Goal: Task Accomplishment & Management: Use online tool/utility

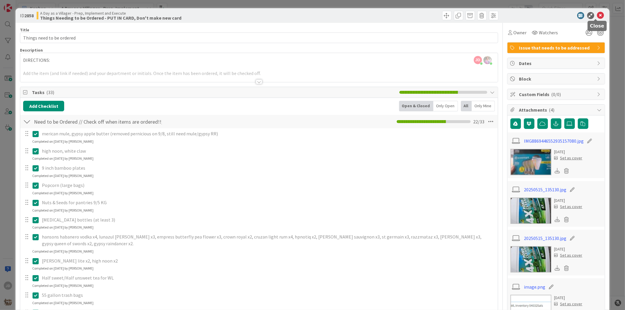
click at [597, 13] on icon at bounding box center [600, 15] width 7 height 7
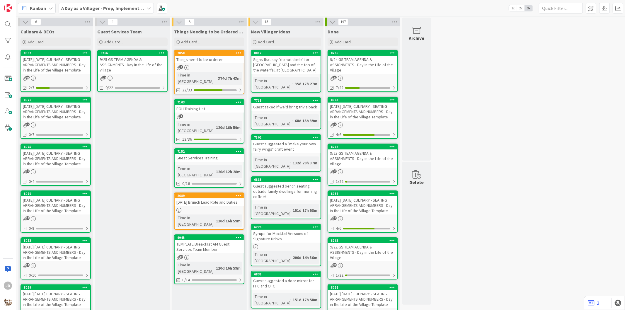
click at [55, 63] on div "[DATE] [DATE] CULINARY - SEATING ARRANGEMENTS AND NUMBERS - Day in the Life of …" at bounding box center [55, 65] width 69 height 18
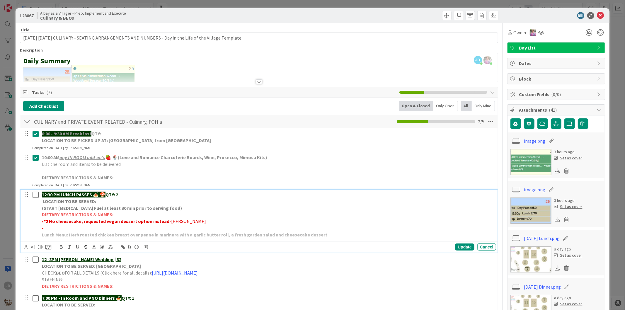
click at [353, 199] on p "LOCATION TO BE SERVED:" at bounding box center [268, 201] width 452 height 7
click at [598, 14] on icon at bounding box center [600, 15] width 7 height 7
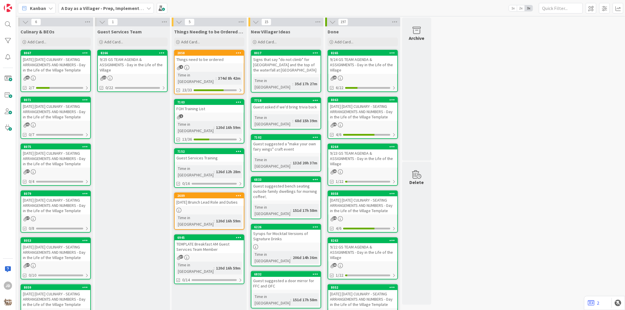
click at [150, 69] on div "9/25 GS TEAM AGENDA & ASSIGNMENTS - Day in the Life of the Village" at bounding box center [132, 65] width 69 height 18
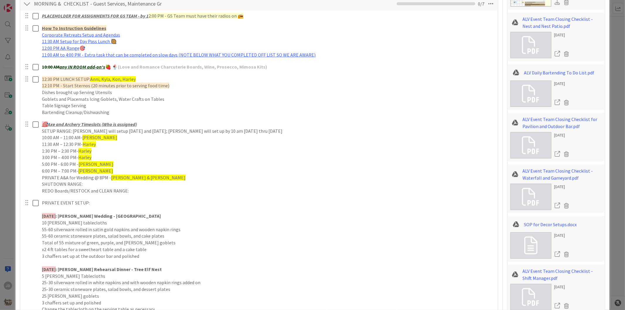
scroll to position [60, 0]
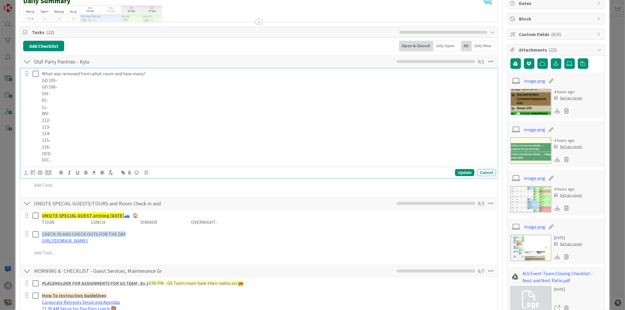
drag, startPoint x: 328, startPoint y: 113, endPoint x: 296, endPoint y: 108, distance: 32.7
click at [296, 108] on p "LL-" at bounding box center [268, 107] width 452 height 7
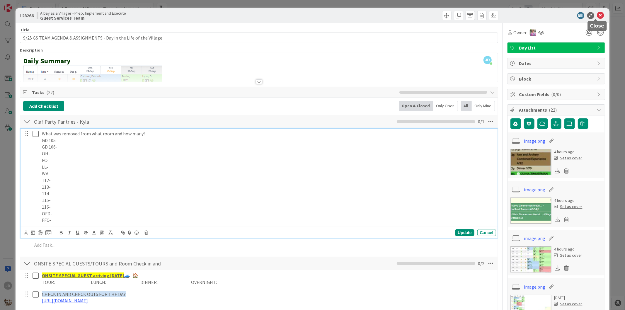
click at [598, 15] on icon at bounding box center [600, 15] width 7 height 7
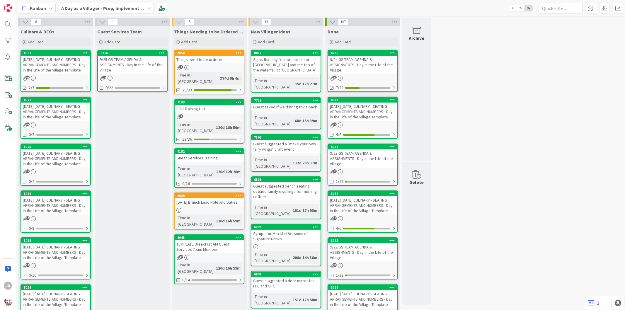
click at [44, 59] on div "[DATE] [DATE] CULINARY - SEATING ARRANGEMENTS AND NUMBERS - Day in the Life of …" at bounding box center [55, 65] width 69 height 18
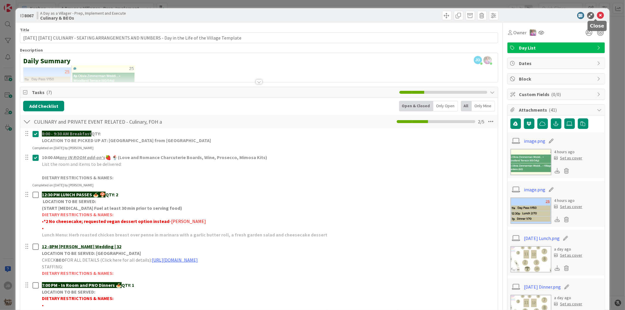
click at [598, 16] on icon at bounding box center [600, 15] width 7 height 7
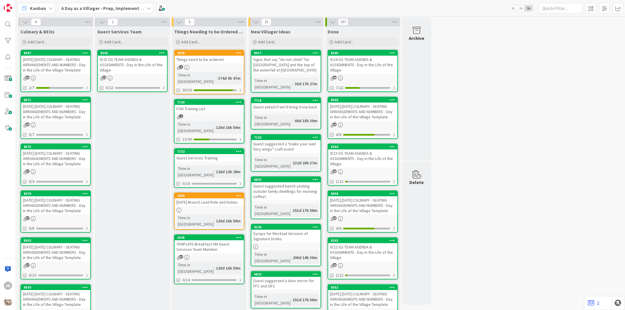
click at [139, 62] on div "9/25 GS TEAM AGENDA & ASSIGNMENTS - Day in the Life of the Village" at bounding box center [132, 65] width 69 height 18
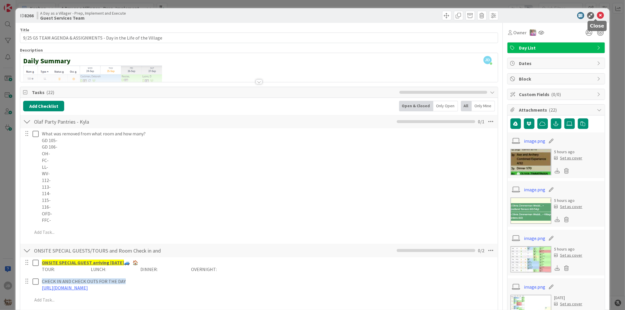
click at [597, 16] on icon at bounding box center [600, 15] width 7 height 7
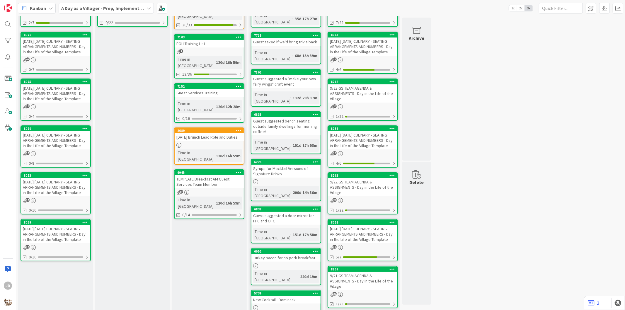
scroll to position [33, 0]
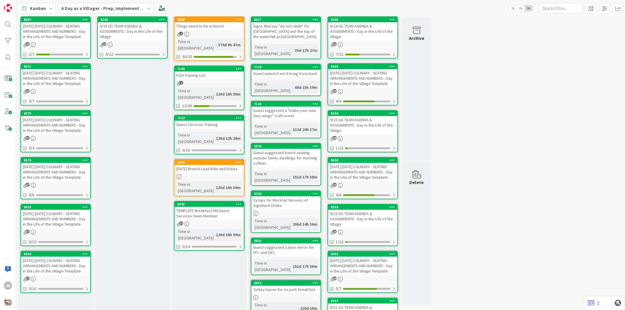
click at [74, 40] on div "[DATE] [DATE] CULINARY - SEATING ARRANGEMENTS AND NUMBERS - Day in the Life of …" at bounding box center [55, 31] width 69 height 18
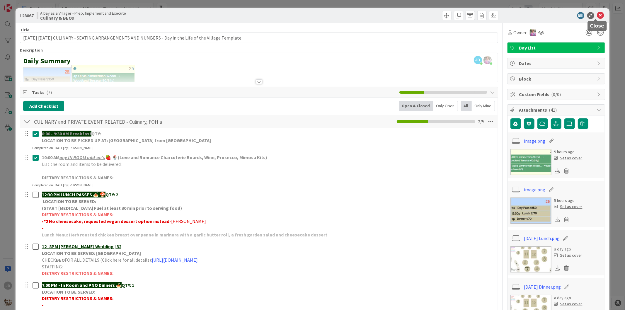
click at [597, 15] on icon at bounding box center [600, 15] width 7 height 7
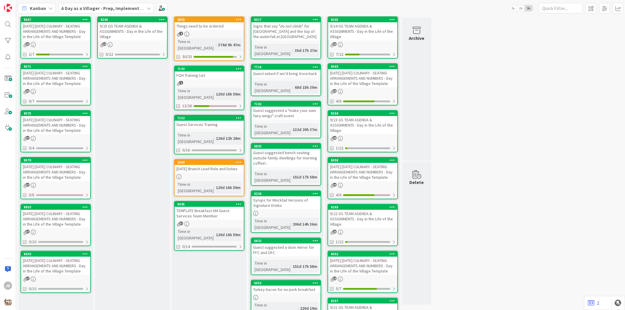
click at [123, 25] on div "9/25 GS TEAM AGENDA & ASSIGNMENTS - Day in the Life of the Village" at bounding box center [132, 31] width 69 height 18
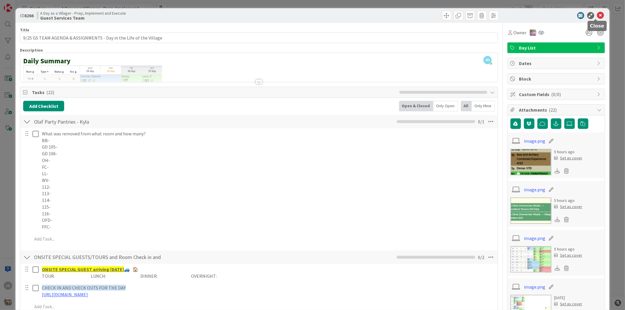
click at [597, 13] on icon at bounding box center [600, 15] width 7 height 7
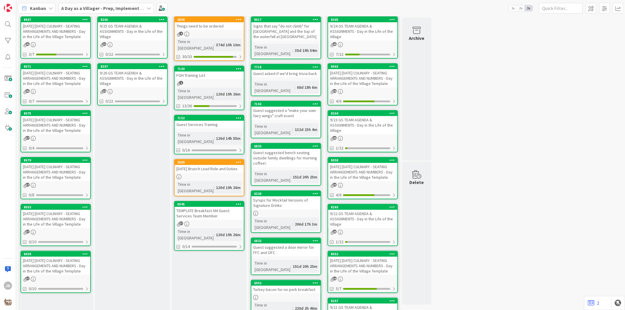
click at [122, 72] on div "9/26 GS TEAM AGENDA & ASSIGNMENTS - Day in the Life of the Village" at bounding box center [132, 78] width 69 height 18
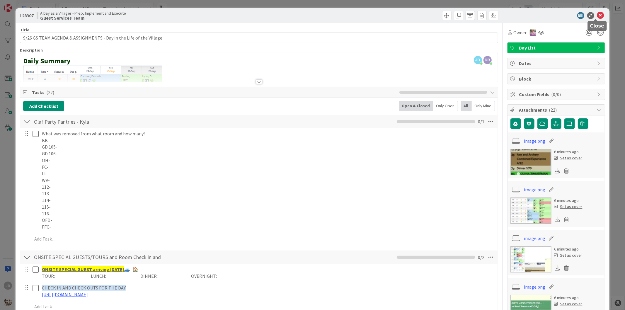
click at [597, 14] on icon at bounding box center [600, 15] width 7 height 7
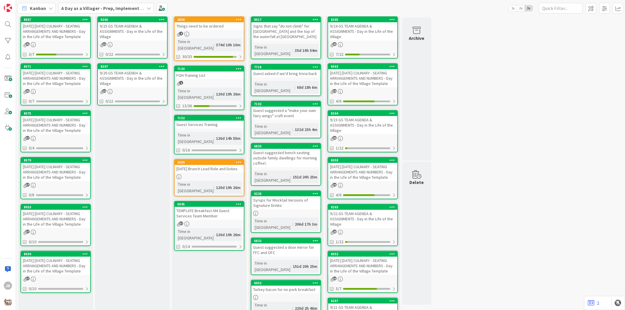
click at [42, 81] on div "[DATE] [DATE] CULINARY - SEATING ARRANGEMENTS AND NUMBERS - Day in the Life of …" at bounding box center [55, 78] width 69 height 18
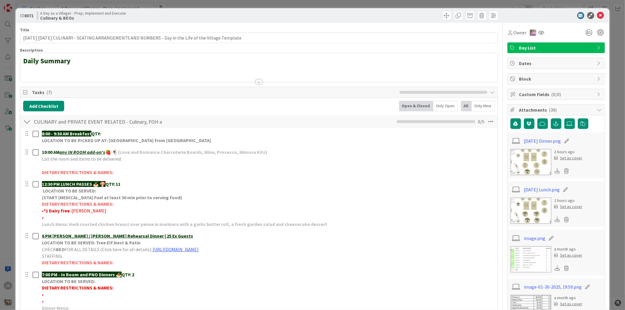
scroll to position [98, 0]
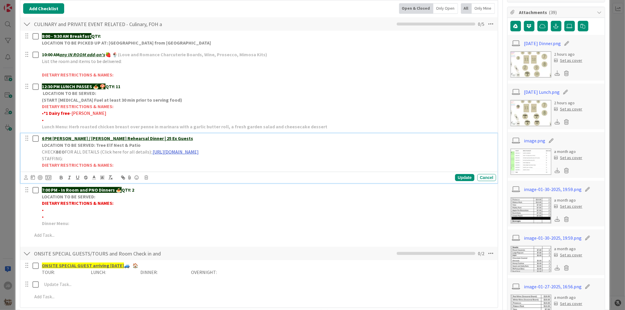
click at [199, 153] on link "[URL][DOMAIN_NAME]" at bounding box center [176, 152] width 46 height 6
click at [218, 162] on link "[URL][DOMAIN_NAME]" at bounding box center [222, 163] width 40 height 8
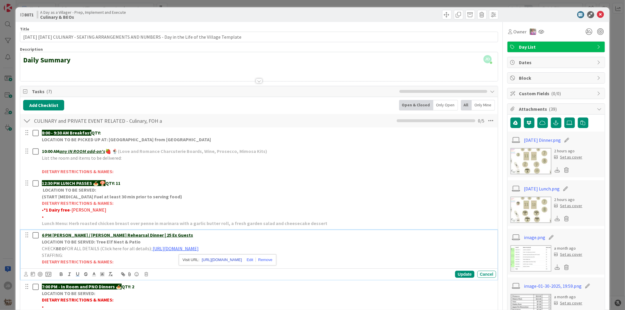
scroll to position [0, 0]
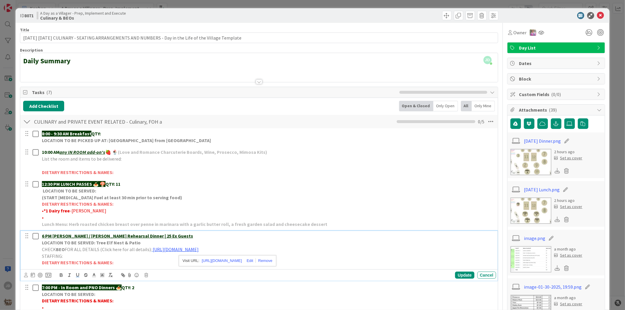
click at [597, 16] on icon at bounding box center [600, 15] width 7 height 7
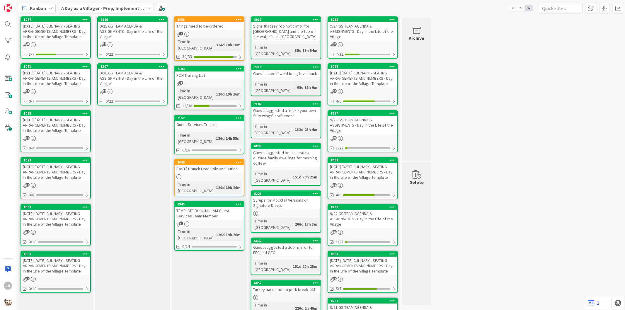
click at [153, 81] on div "9/26 GS TEAM AGENDA & ASSIGNMENTS - Day in the Life of the Village" at bounding box center [132, 78] width 69 height 18
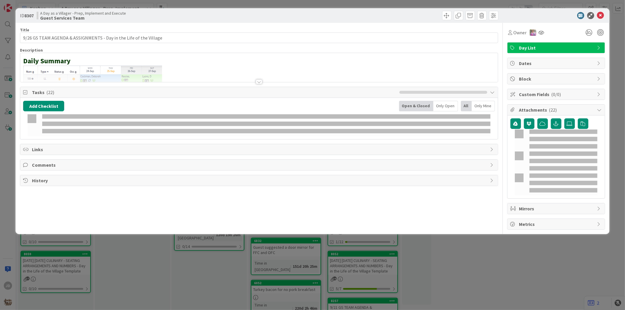
click at [597, 16] on icon at bounding box center [600, 15] width 7 height 7
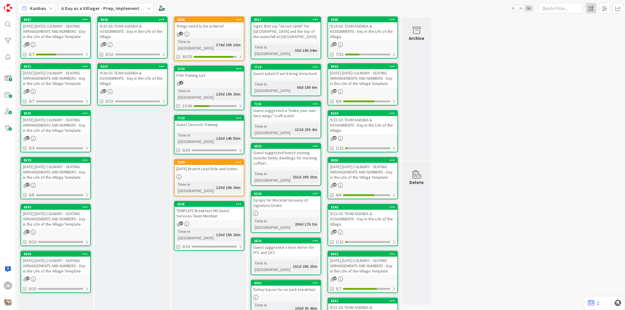
click at [596, 12] on span at bounding box center [591, 8] width 11 height 11
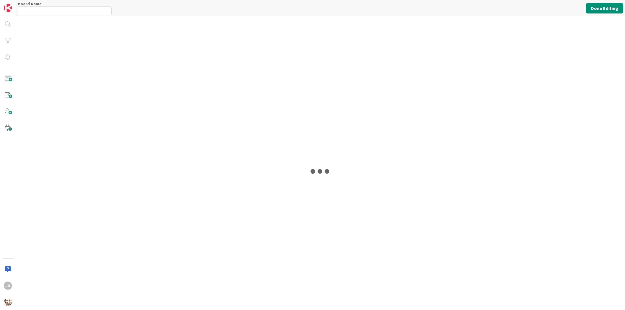
type input "A Day as a Villager - Prep, Implement and Execute"
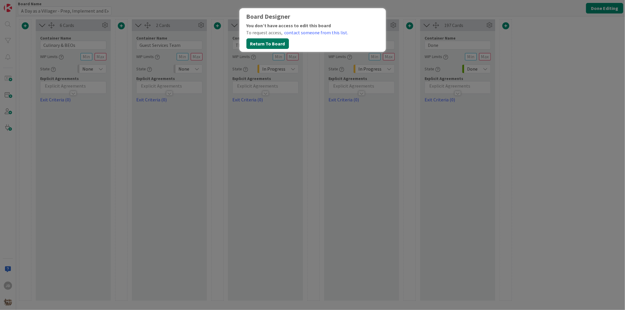
click at [273, 41] on button "Return To Board" at bounding box center [267, 43] width 42 height 11
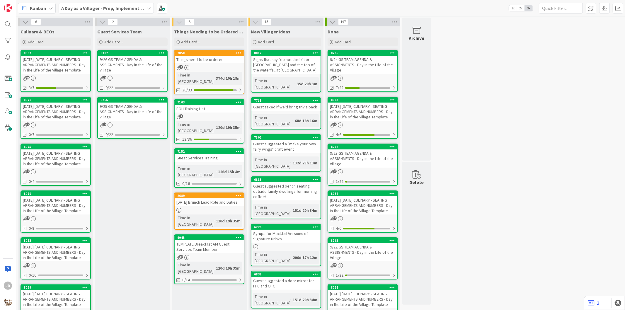
click at [157, 69] on div "9/26 GS TEAM AGENDA & ASSIGNMENTS - Day in the Life of the Village" at bounding box center [132, 65] width 69 height 18
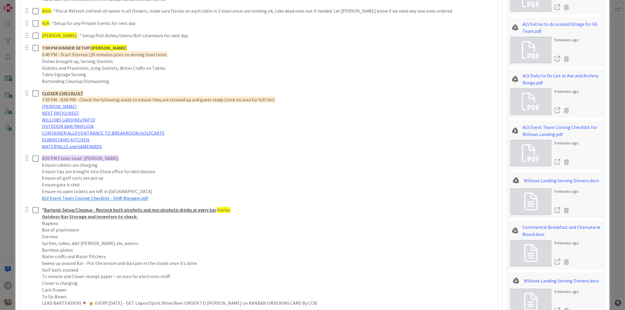
scroll to position [796, 0]
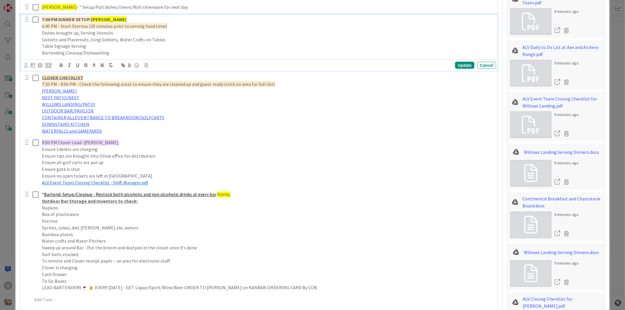
click at [84, 16] on p "7:00 PM DINNER SETUP: [PERSON_NAME], [PERSON_NAME]" at bounding box center [268, 19] width 452 height 7
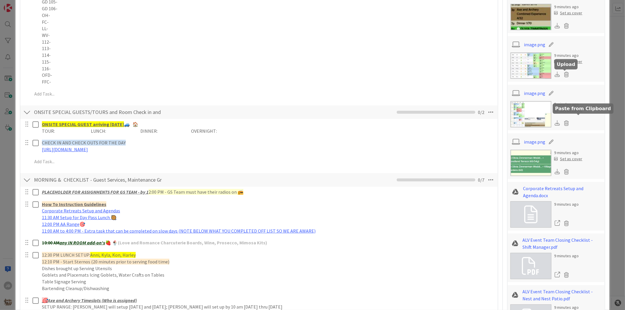
scroll to position [0, 0]
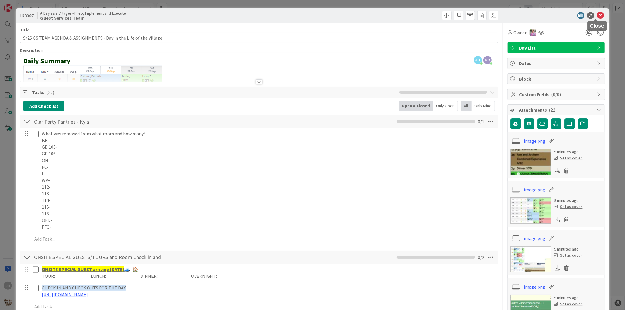
click at [597, 13] on icon at bounding box center [600, 15] width 7 height 7
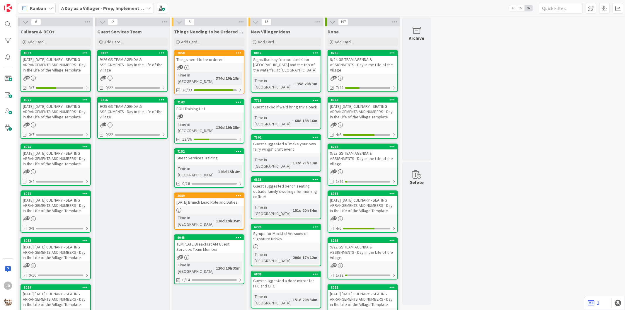
click at [142, 117] on div "9/25 GS TEAM AGENDA & ASSIGNMENTS - Day in the Life of the Village" at bounding box center [132, 112] width 69 height 18
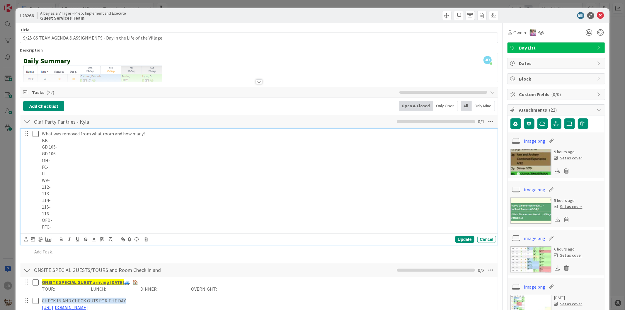
click at [68, 208] on p "115-" at bounding box center [268, 207] width 452 height 7
click at [64, 185] on p "112-" at bounding box center [268, 187] width 452 height 7
click at [458, 239] on div "Update" at bounding box center [464, 239] width 19 height 7
click at [36, 136] on icon at bounding box center [36, 133] width 6 height 7
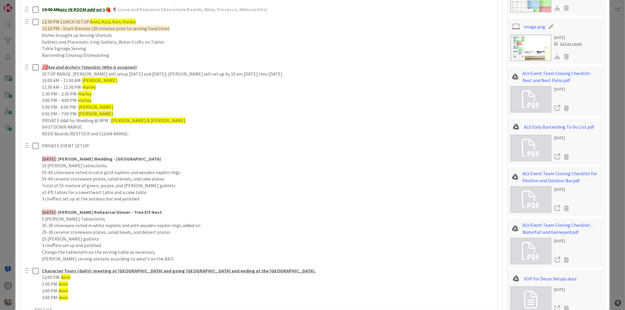
scroll to position [293, 0]
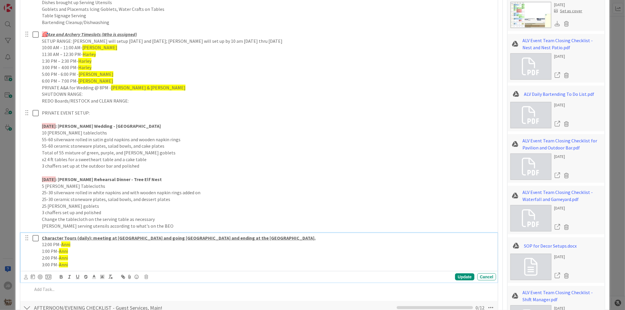
click at [37, 237] on icon at bounding box center [36, 238] width 6 height 7
